Goal: Task Accomplishment & Management: Complete application form

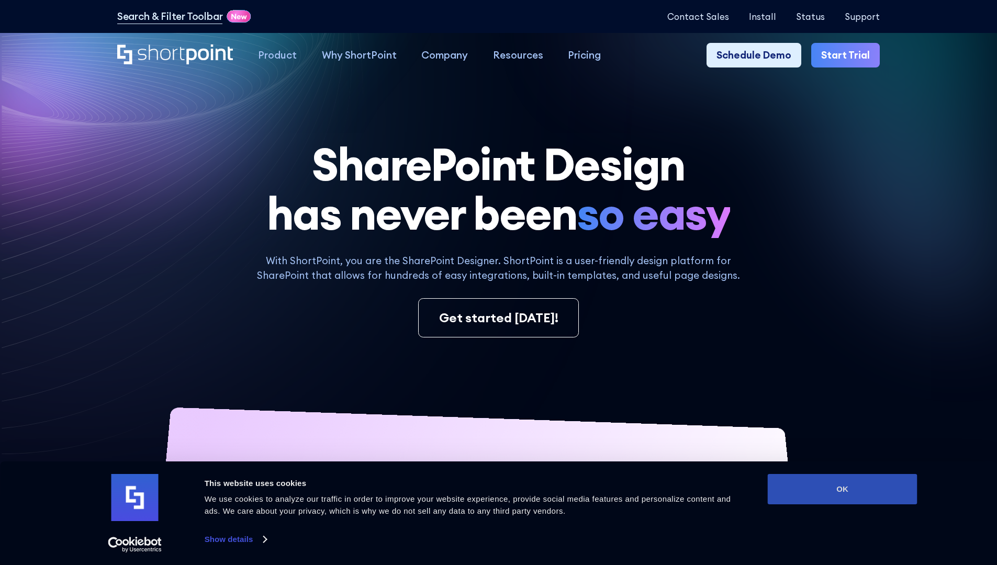
click at [842, 489] on button "OK" at bounding box center [843, 489] width 150 height 30
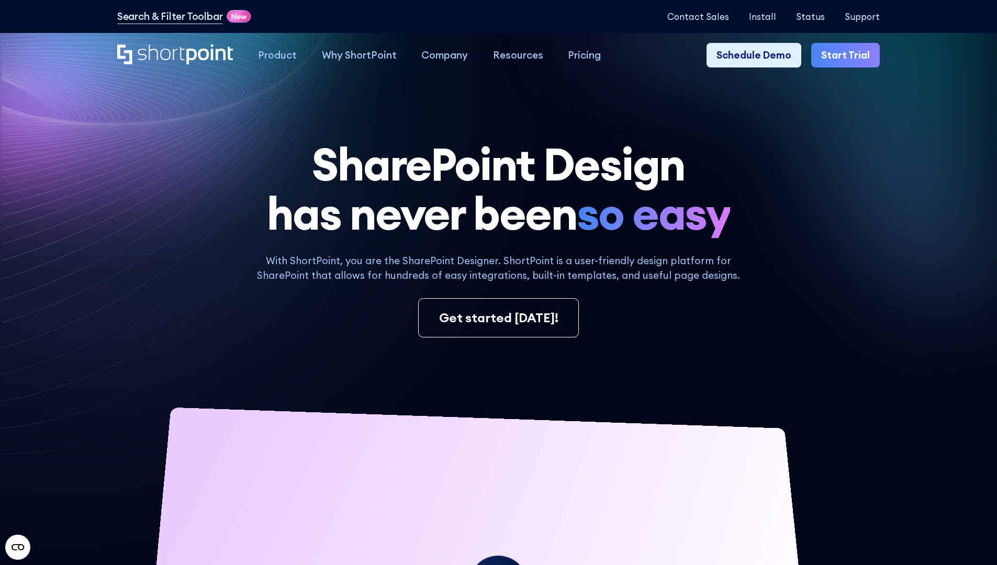
click at [849, 55] on link "Start Trial" at bounding box center [845, 55] width 69 height 25
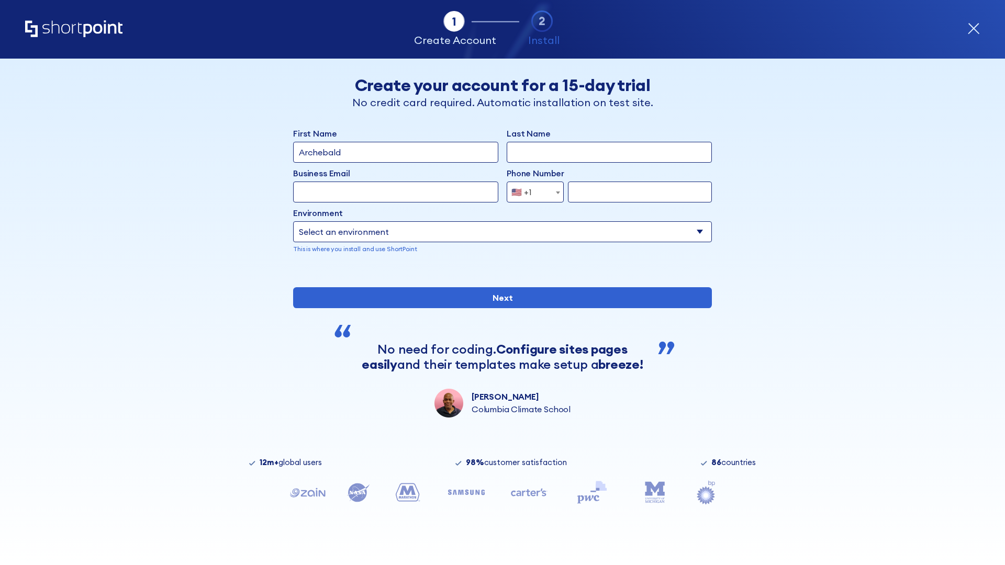
type input "Archebald"
type input "Berkuskv"
type input "2125556789"
select select "Microsoft 365"
type input "2125556789"
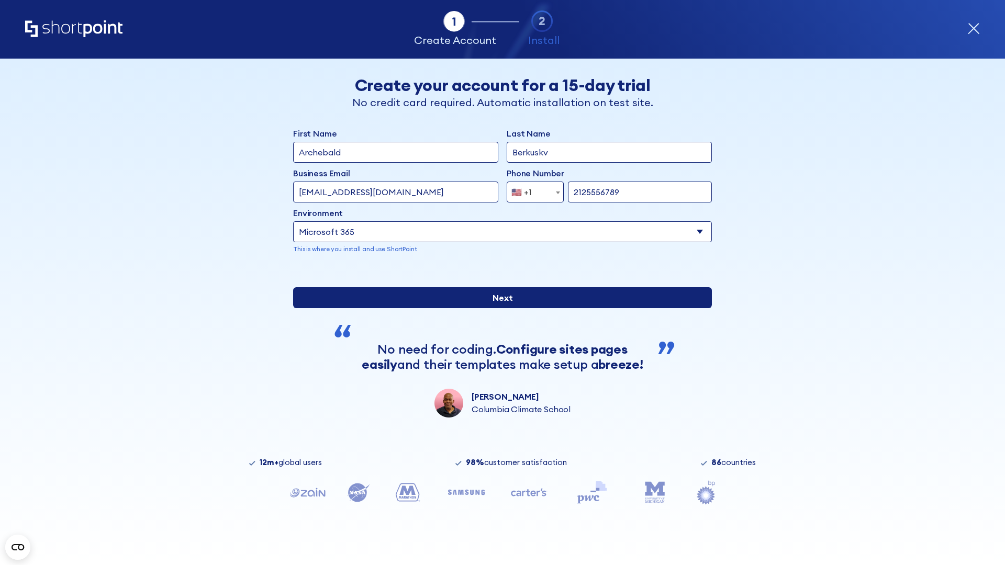
scroll to position [3, 0]
click at [498, 308] on input "Next" at bounding box center [502, 297] width 419 height 21
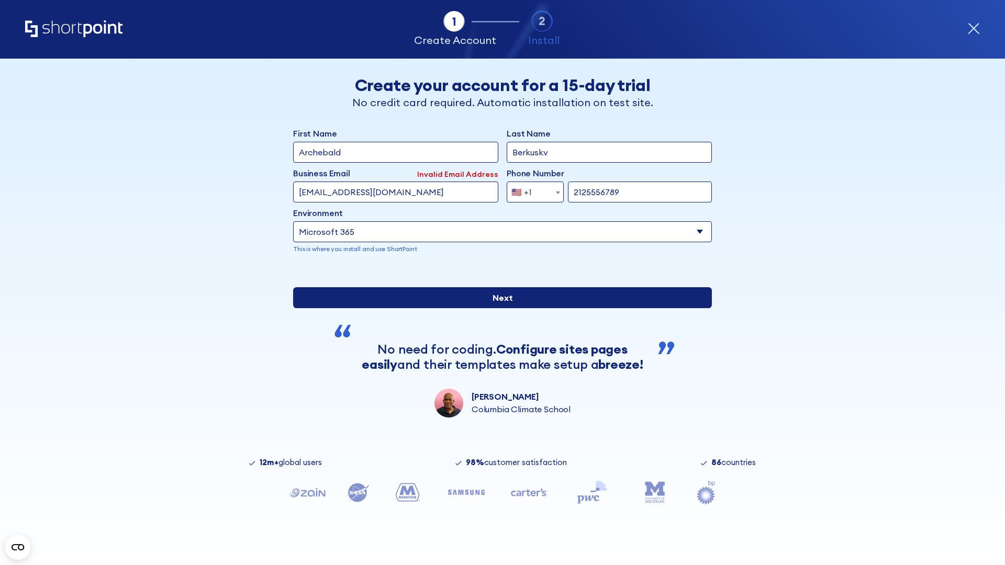
click at [498, 308] on input "Next" at bounding box center [502, 297] width 419 height 21
type input "[EMAIL_ADDRESS][DOMAIN_NAME]"
click at [498, 308] on input "Next" at bounding box center [502, 297] width 419 height 21
